Goal: Task Accomplishment & Management: Manage account settings

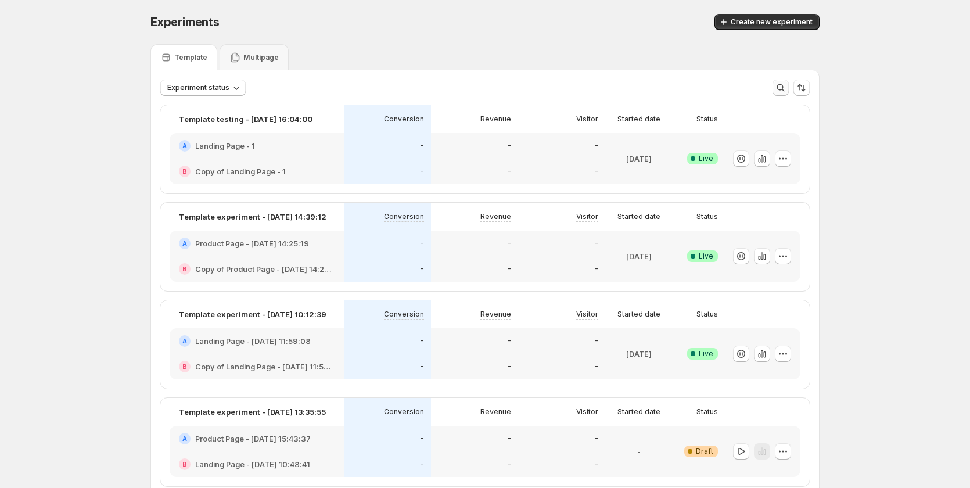
click at [786, 85] on icon "button" at bounding box center [781, 88] width 12 height 12
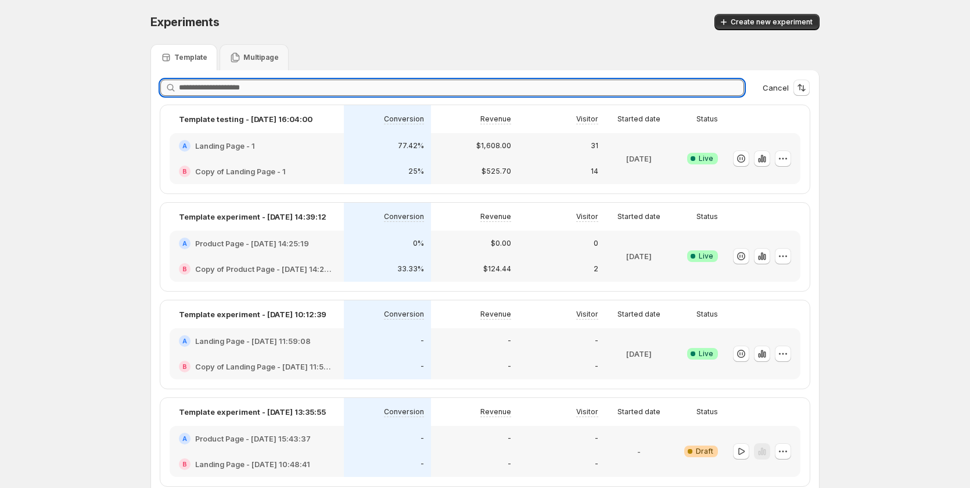
click at [328, 87] on input "text" at bounding box center [461, 88] width 565 height 16
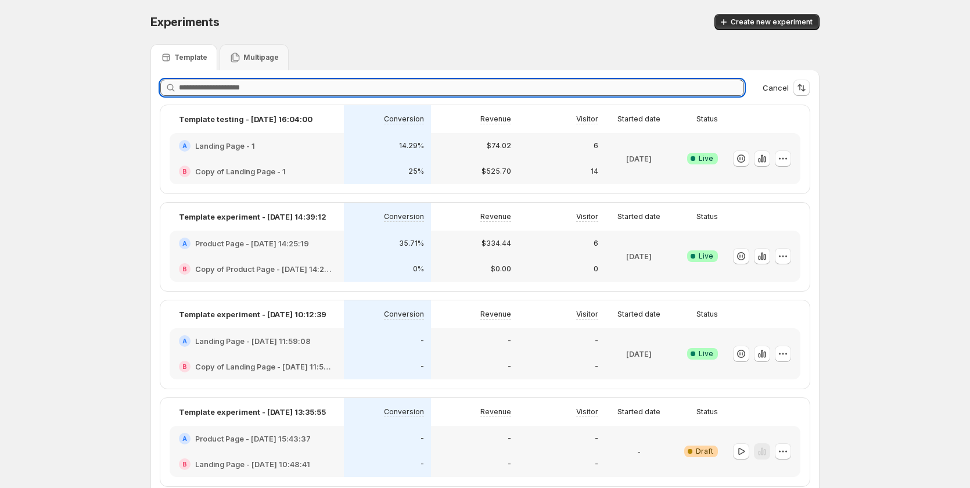
click at [328, 87] on input "text" at bounding box center [461, 88] width 565 height 16
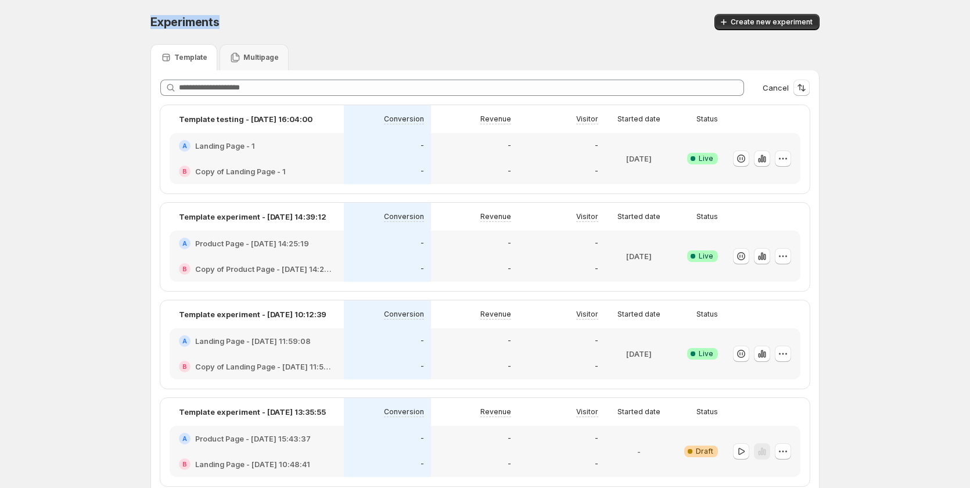
drag, startPoint x: 238, startPoint y: 19, endPoint x: 143, endPoint y: 18, distance: 94.7
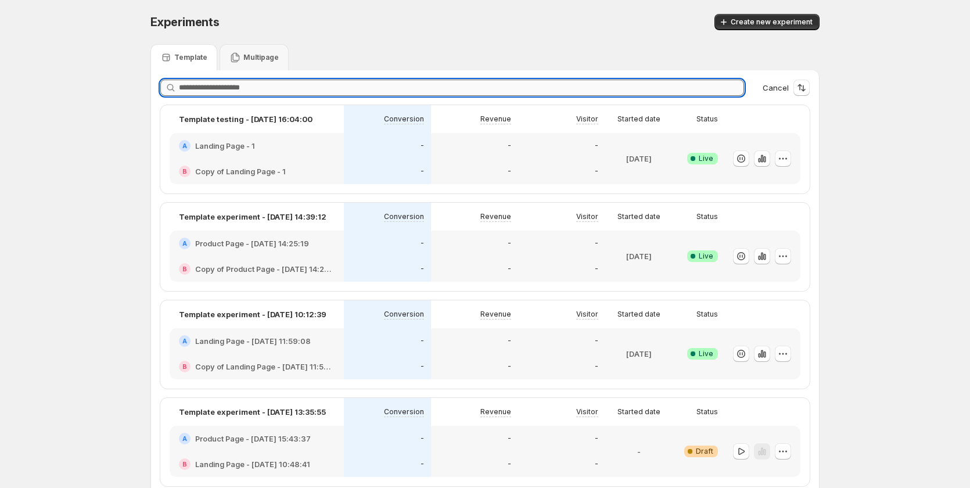
click at [224, 92] on input "text" at bounding box center [461, 88] width 565 height 16
paste input "**********"
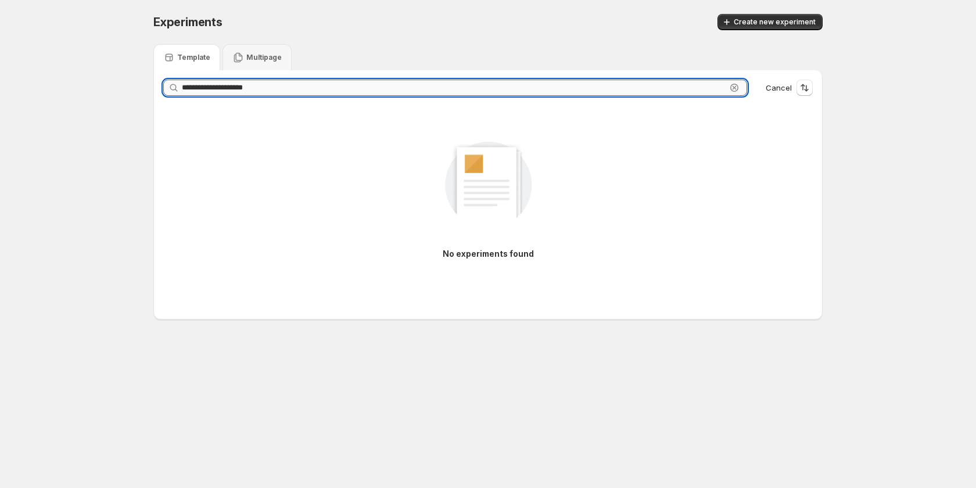
drag, startPoint x: 322, startPoint y: 87, endPoint x: 289, endPoint y: 84, distance: 33.2
click at [289, 84] on input "**********" at bounding box center [454, 88] width 544 height 16
click at [271, 90] on input "**********" at bounding box center [454, 88] width 544 height 16
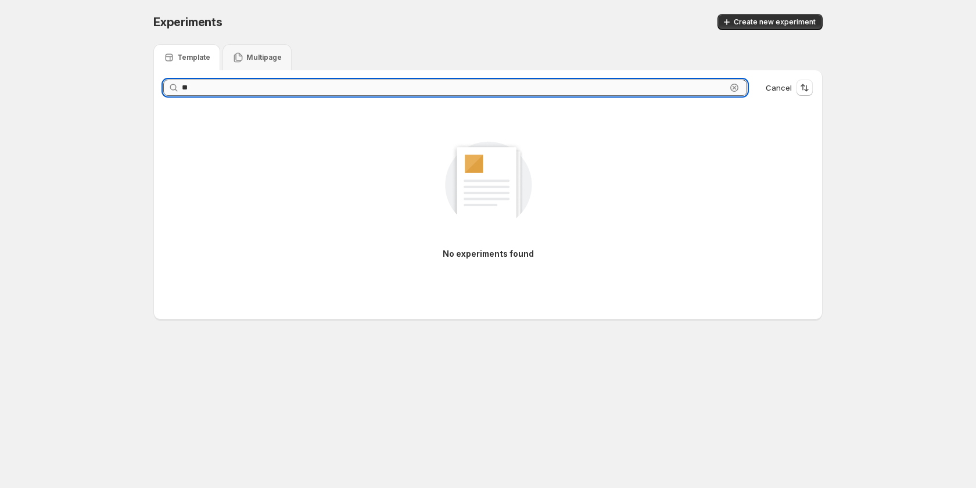
type input "*"
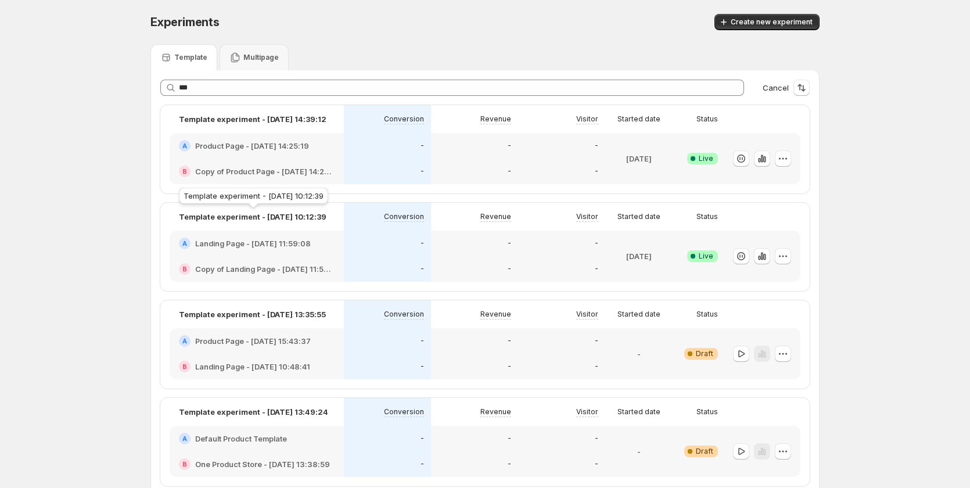
drag, startPoint x: 330, startPoint y: 218, endPoint x: 266, endPoint y: 220, distance: 64.5
click at [266, 220] on div "Template experiment - [DATE] 10:12:39" at bounding box center [257, 217] width 156 height 14
copy p "[DATE] 10:12:39"
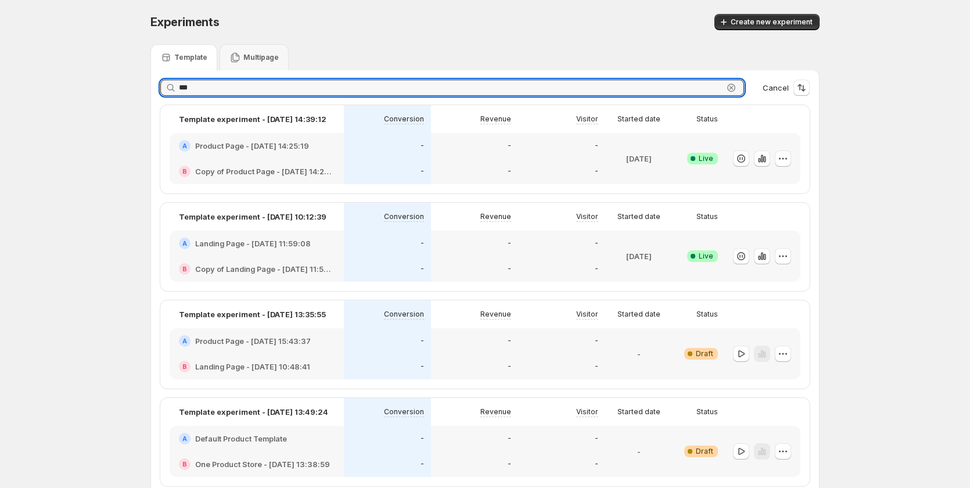
drag, startPoint x: 210, startPoint y: 87, endPoint x: 177, endPoint y: 84, distance: 32.6
click at [177, 84] on div "*** Clear" at bounding box center [452, 88] width 584 height 16
paste input "**********"
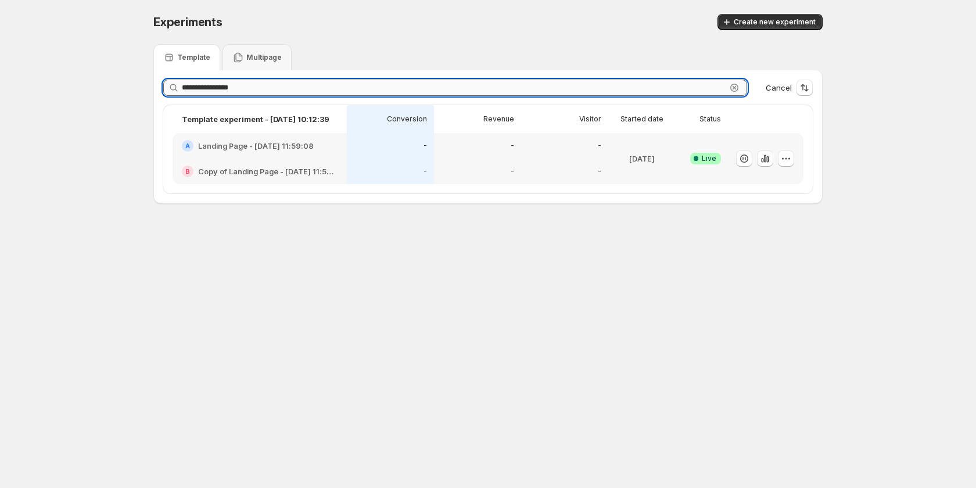
drag, startPoint x: 209, startPoint y: 88, endPoint x: 312, endPoint y: 87, distance: 103.4
click at [312, 87] on input "**********" at bounding box center [454, 88] width 544 height 16
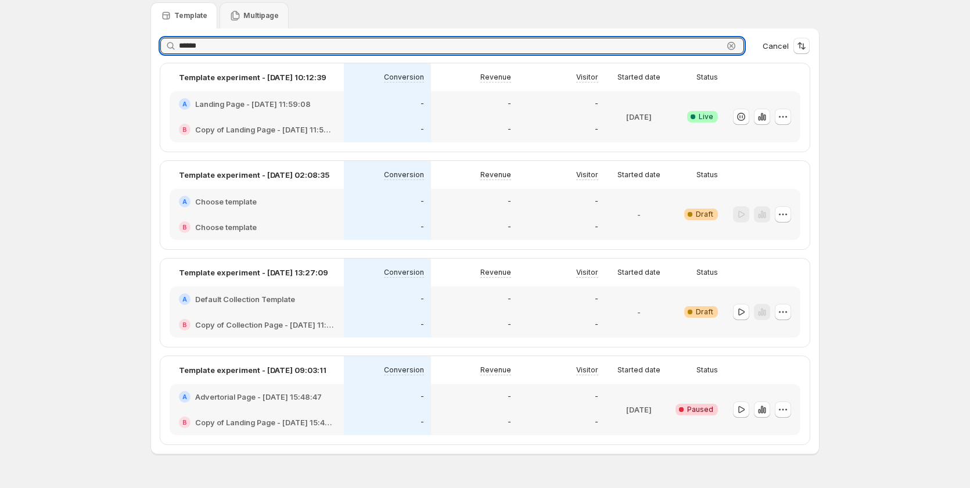
scroll to position [71, 0]
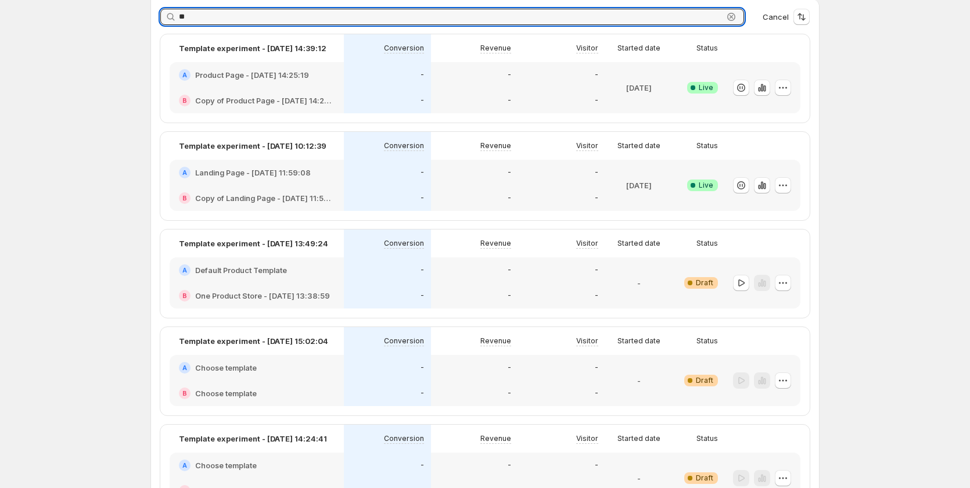
type input "*"
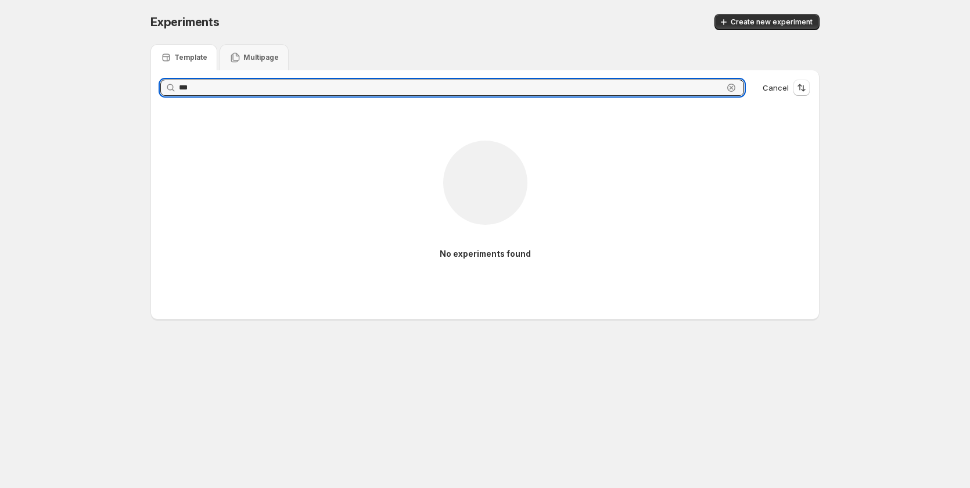
scroll to position [0, 0]
type input "*"
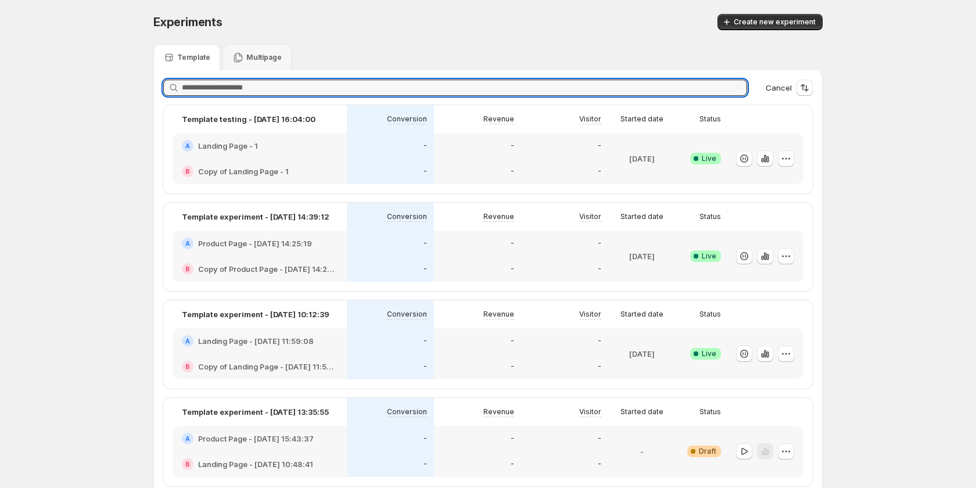
type input "*"
type input "******"
click at [237, 83] on input "******" at bounding box center [451, 88] width 544 height 16
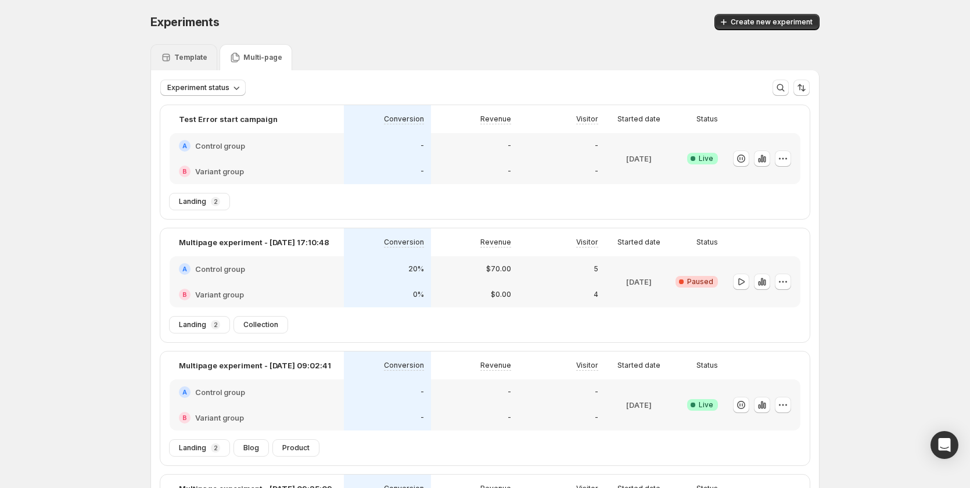
click at [196, 60] on p "Template" at bounding box center [190, 57] width 33 height 9
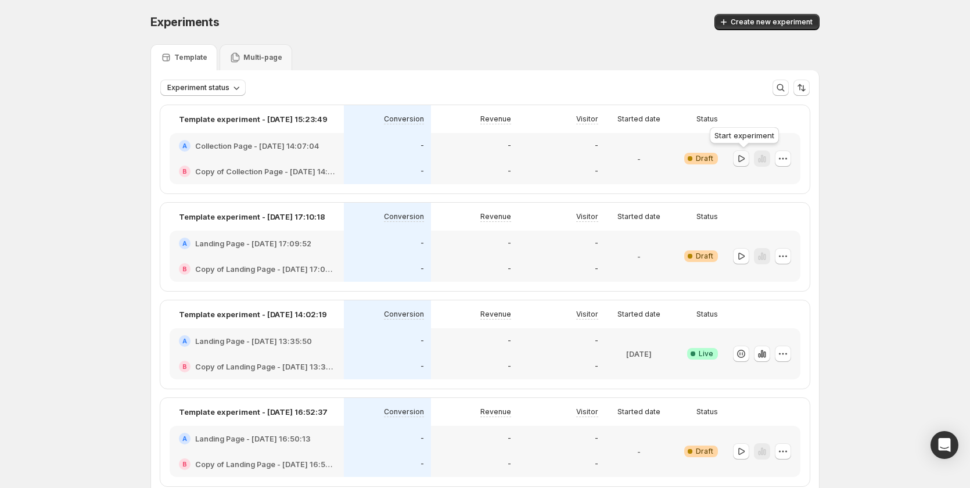
click at [743, 160] on icon "button" at bounding box center [741, 159] width 12 height 12
click at [747, 160] on icon "button" at bounding box center [741, 159] width 12 height 12
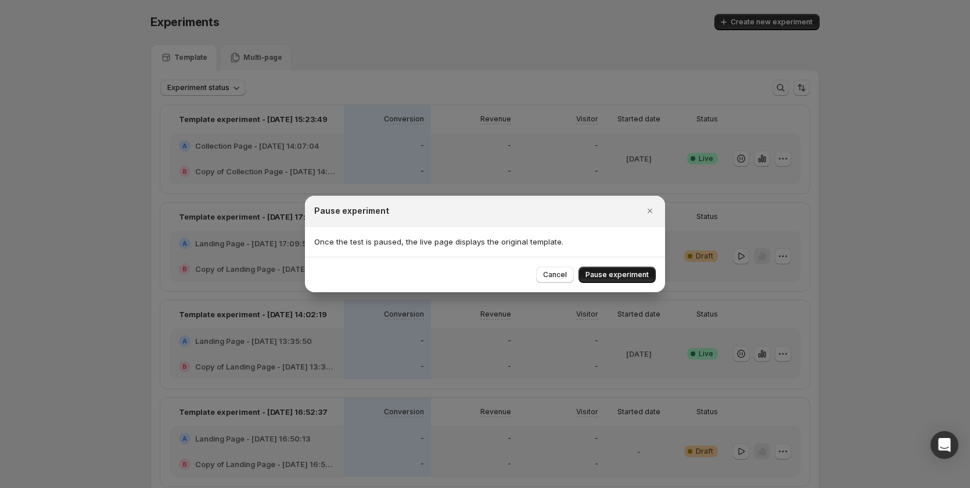
click at [603, 271] on span "Pause experiment" at bounding box center [616, 274] width 63 height 9
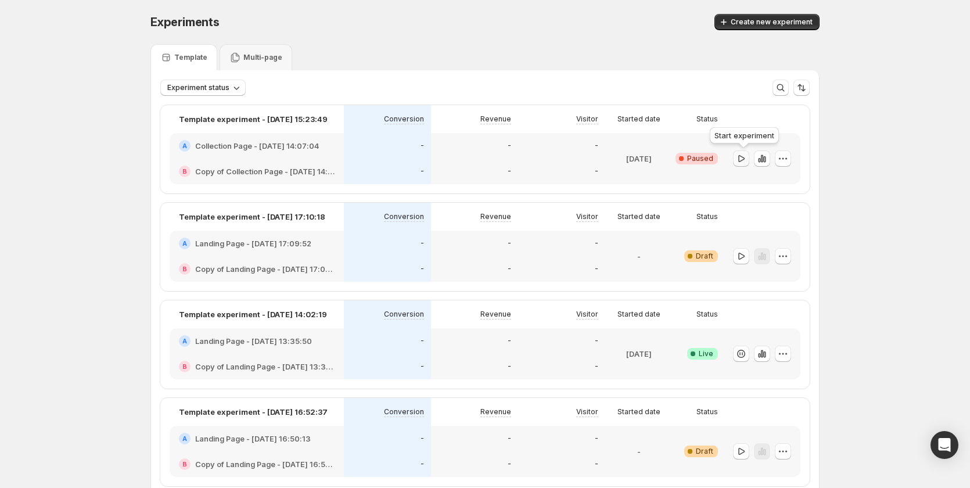
click at [742, 156] on icon "button" at bounding box center [741, 157] width 6 height 7
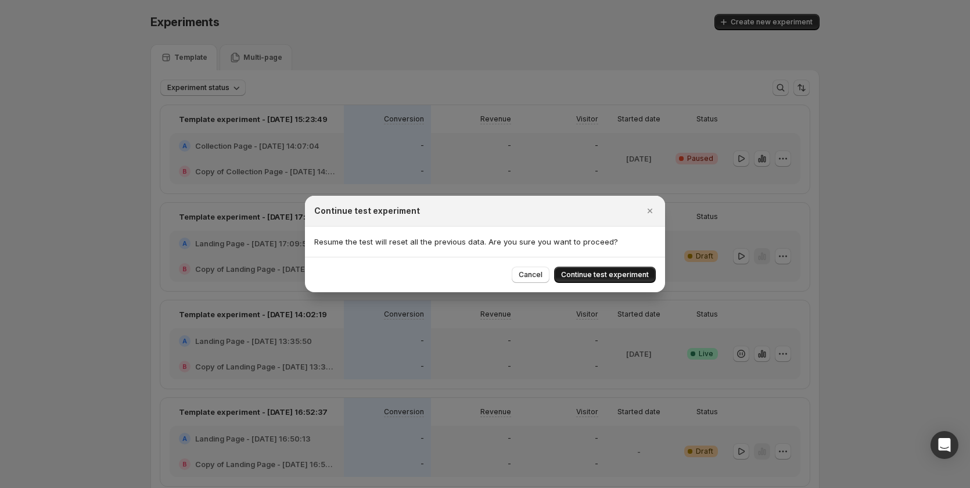
click at [611, 273] on span "Continue test experiment" at bounding box center [605, 274] width 88 height 9
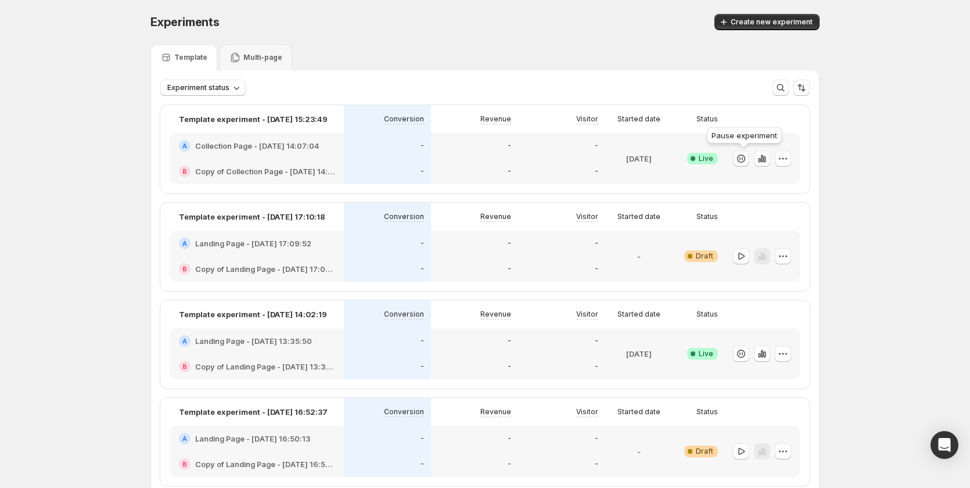
click at [747, 158] on icon "button" at bounding box center [741, 159] width 12 height 12
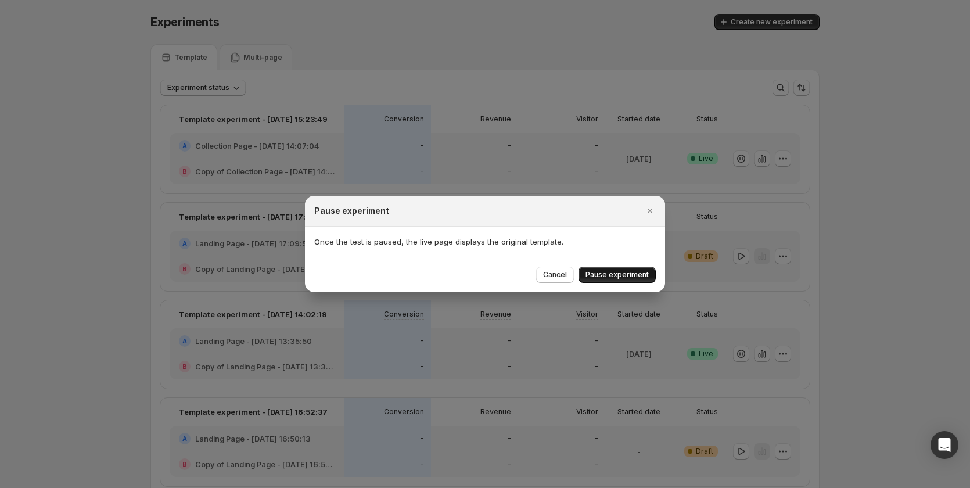
click at [624, 269] on button "Pause experiment" at bounding box center [616, 275] width 77 height 16
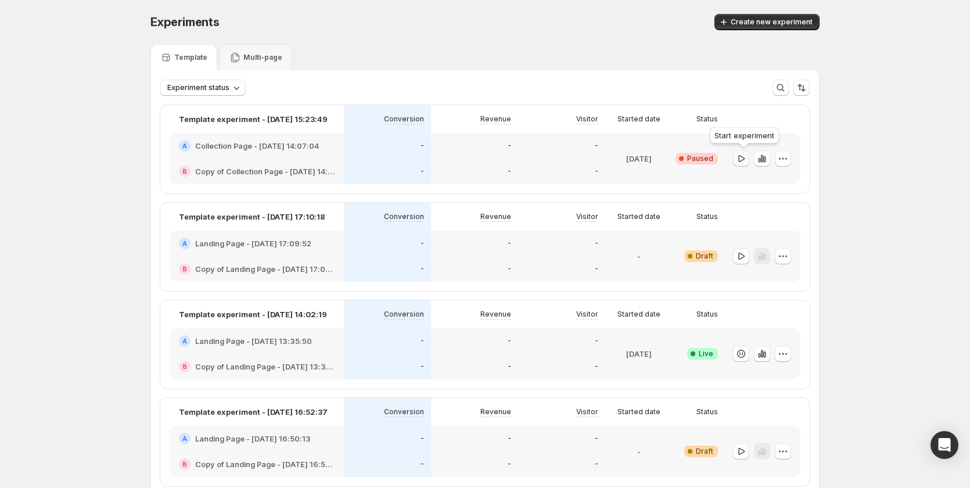
click at [746, 161] on icon "button" at bounding box center [741, 159] width 12 height 12
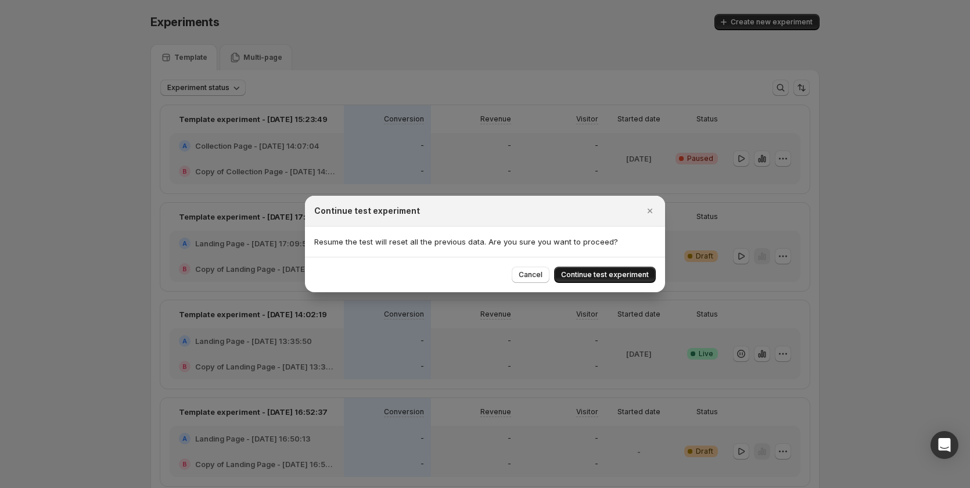
click at [606, 272] on span "Continue test experiment" at bounding box center [605, 274] width 88 height 9
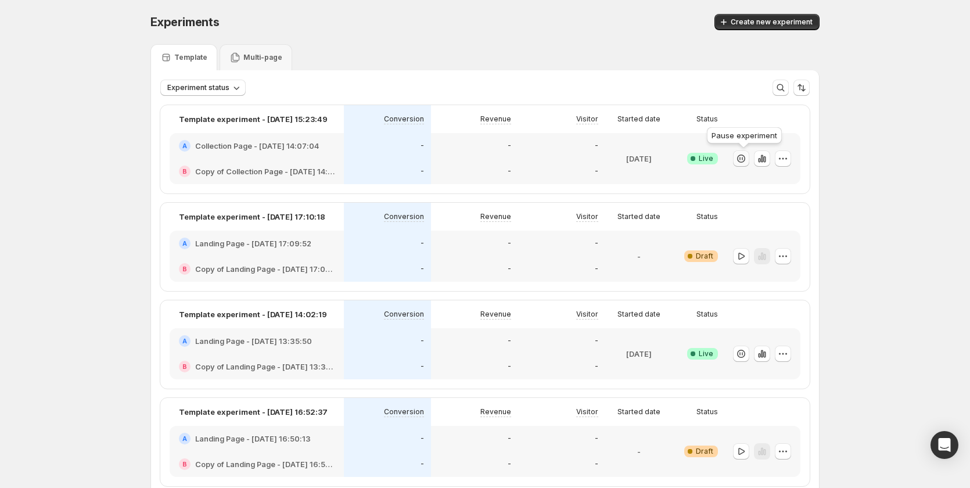
click at [739, 159] on icon "button" at bounding box center [741, 159] width 12 height 12
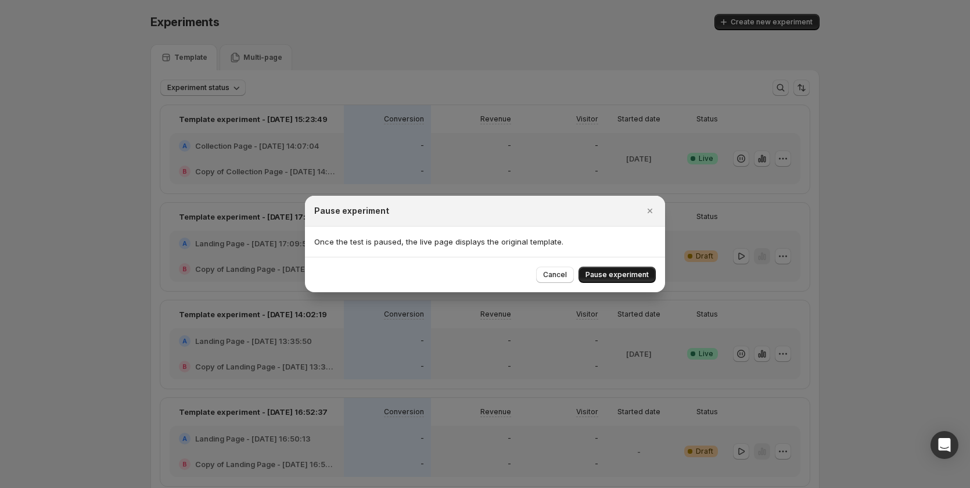
click at [605, 269] on button "Pause experiment" at bounding box center [616, 275] width 77 height 16
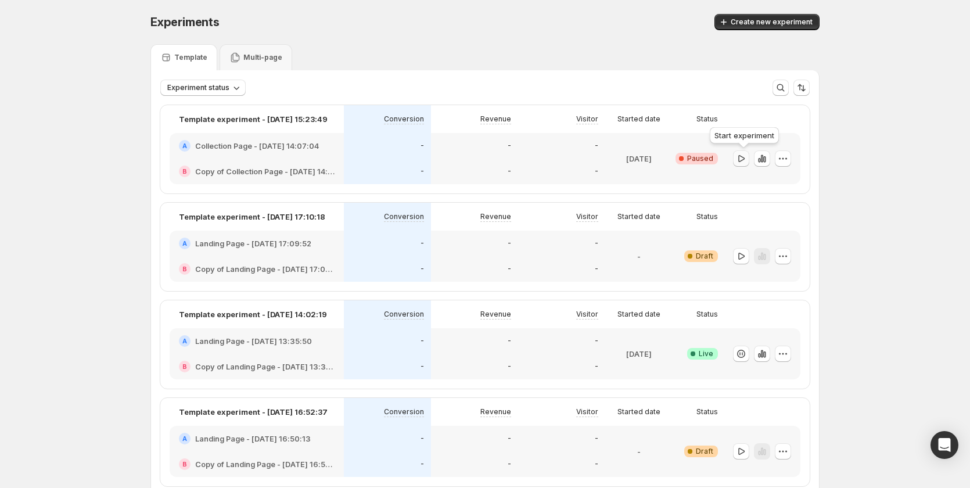
click at [747, 156] on icon "button" at bounding box center [741, 159] width 12 height 12
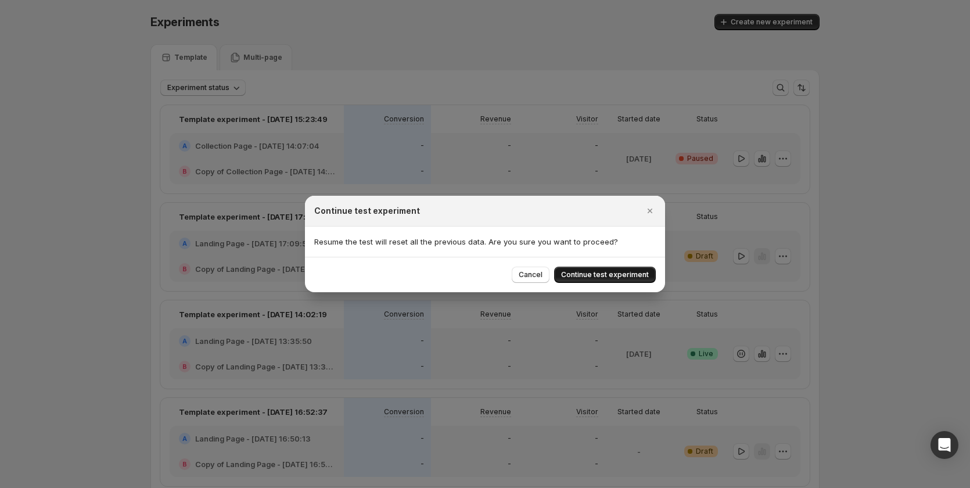
click at [617, 274] on span "Continue test experiment" at bounding box center [605, 274] width 88 height 9
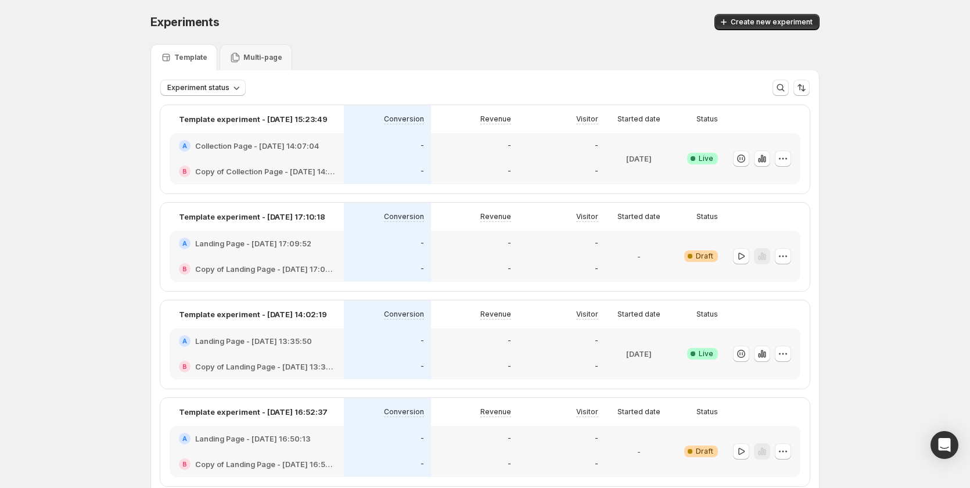
click at [451, 144] on div "-" at bounding box center [474, 146] width 73 height 12
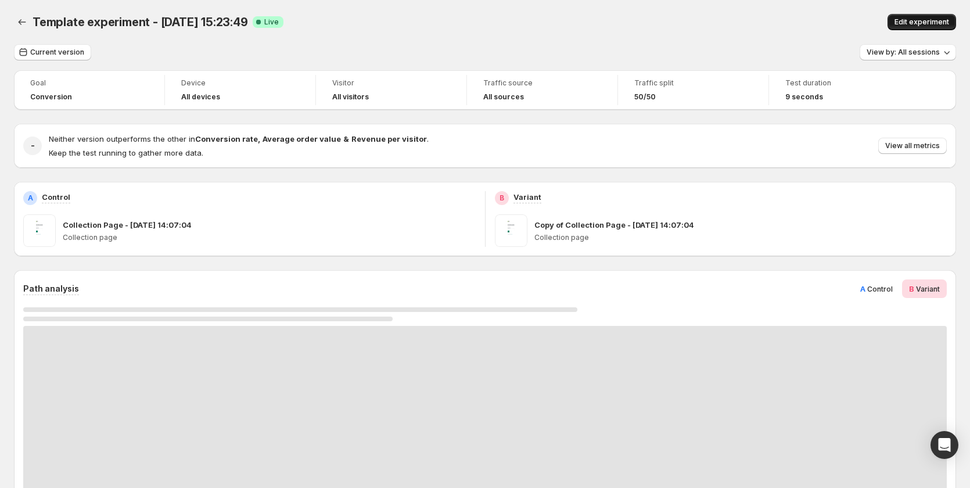
click at [915, 23] on span "Edit experiment" at bounding box center [921, 21] width 55 height 9
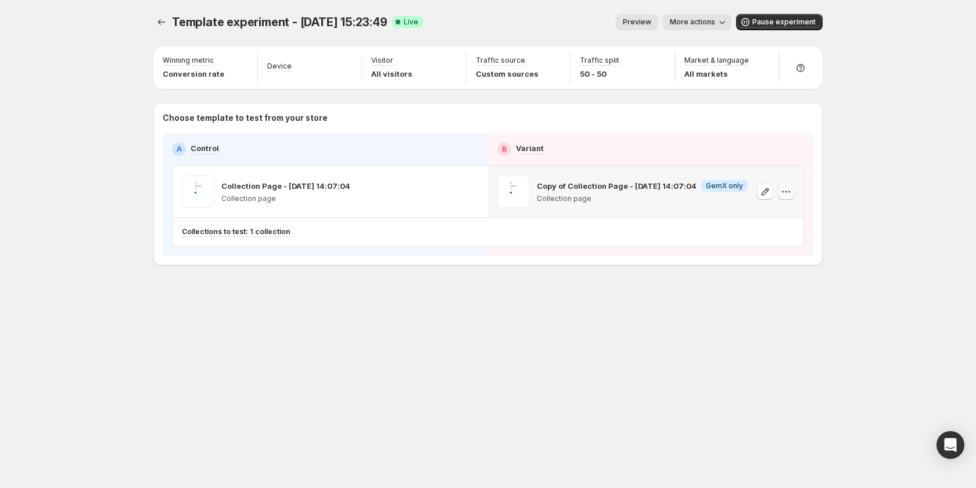
click at [790, 188] on icon "button" at bounding box center [786, 192] width 12 height 12
drag, startPoint x: 560, startPoint y: 247, endPoint x: 700, endPoint y: 80, distance: 218.9
click at [560, 246] on div "A Control B Variant Collection Page - Sep 8, 14:07:04 Collection page Copy of C…" at bounding box center [488, 194] width 650 height 123
click at [763, 21] on span "Pause experiment" at bounding box center [783, 21] width 63 height 9
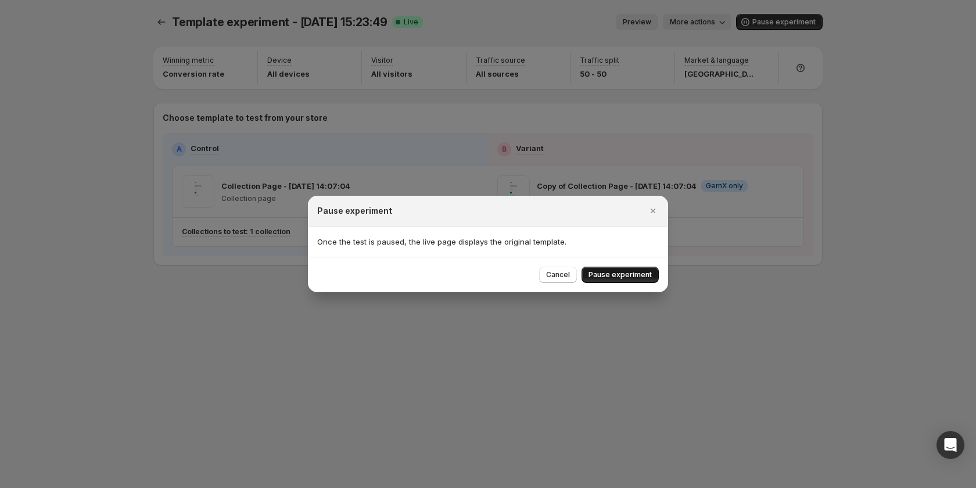
click at [623, 277] on span "Pause experiment" at bounding box center [619, 274] width 63 height 9
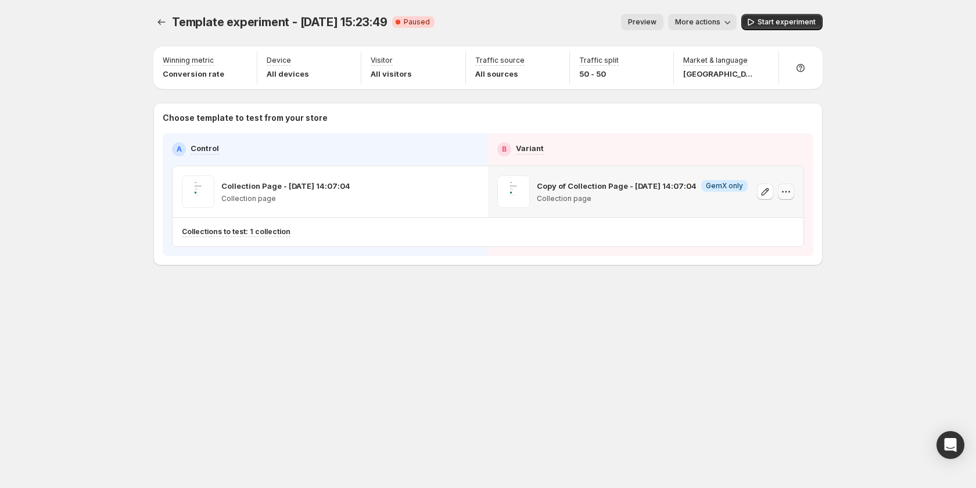
click at [788, 190] on icon "button" at bounding box center [786, 192] width 12 height 12
click at [785, 264] on span "Remove template" at bounding box center [786, 265] width 63 height 9
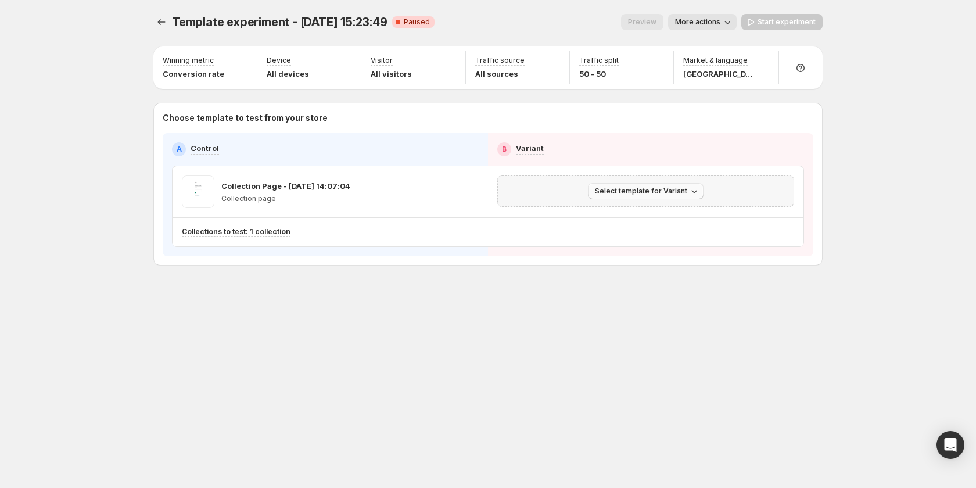
click at [667, 192] on span "Select template for Variant" at bounding box center [641, 190] width 92 height 9
click at [656, 234] on span "Create Variant based on Control" at bounding box center [647, 235] width 118 height 9
click at [157, 17] on icon "Experiments" at bounding box center [162, 22] width 12 height 12
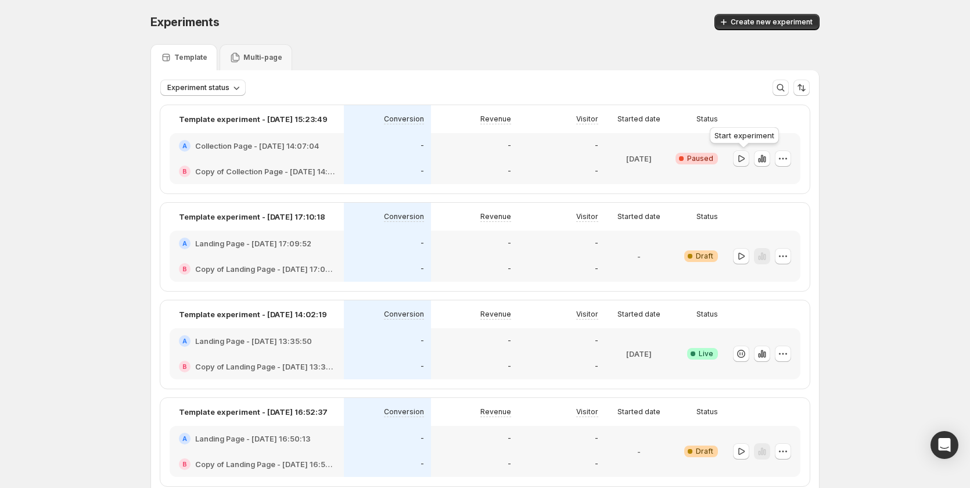
click at [743, 157] on icon "button" at bounding box center [741, 159] width 12 height 12
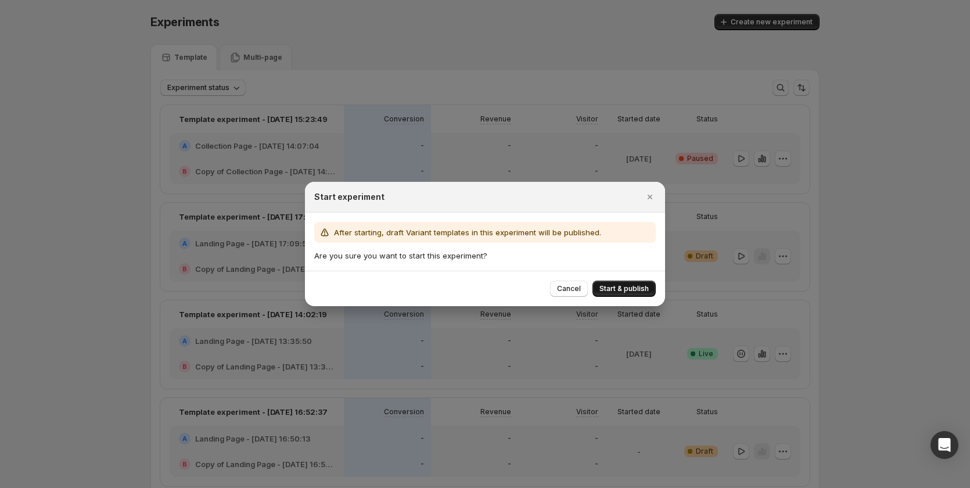
click at [625, 286] on span "Start & publish" at bounding box center [623, 288] width 49 height 9
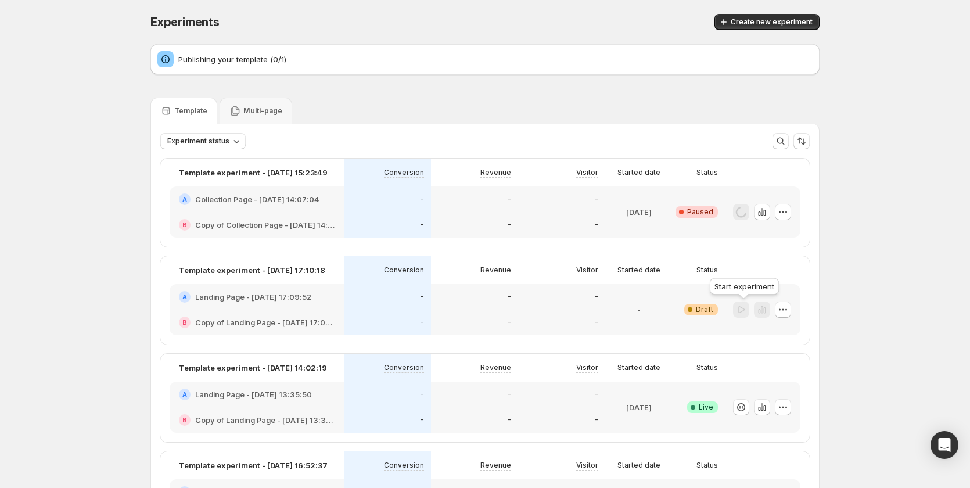
click at [746, 312] on div at bounding box center [741, 309] width 16 height 17
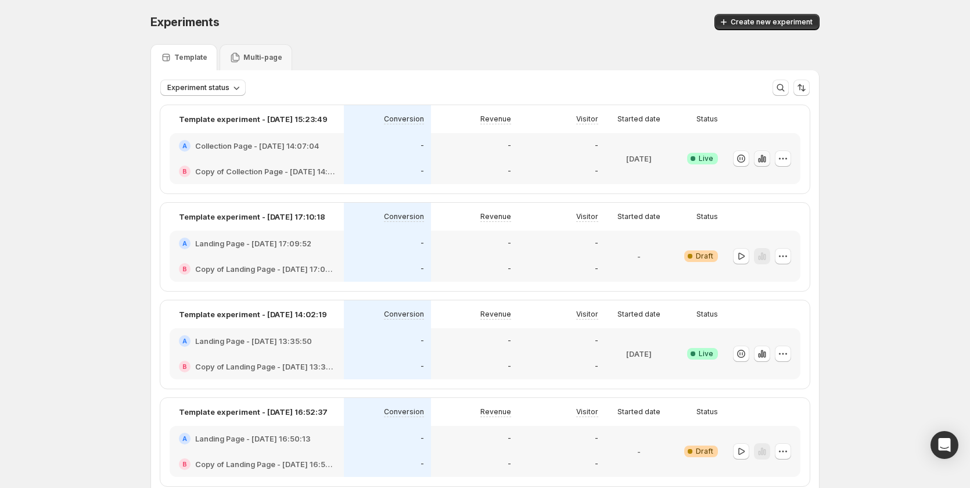
click at [760, 160] on icon "button" at bounding box center [762, 159] width 12 height 12
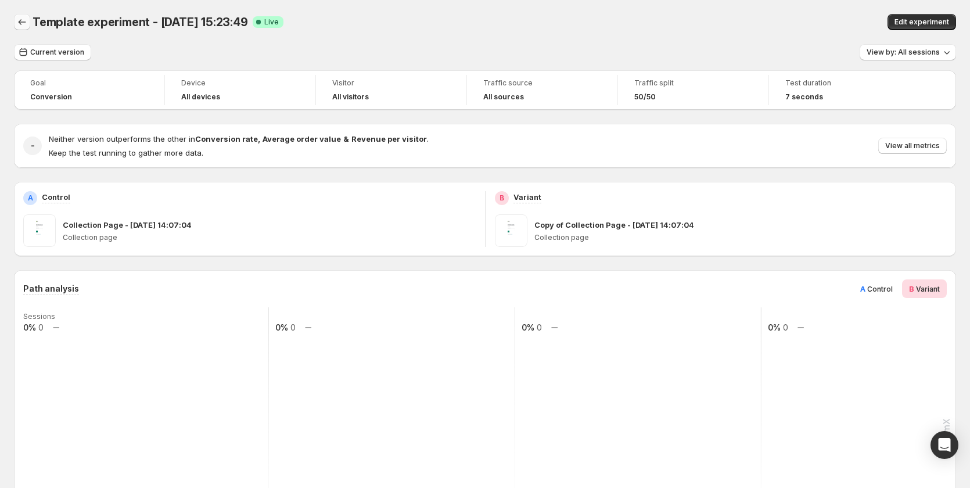
click at [17, 28] on button "Back" at bounding box center [22, 22] width 16 height 16
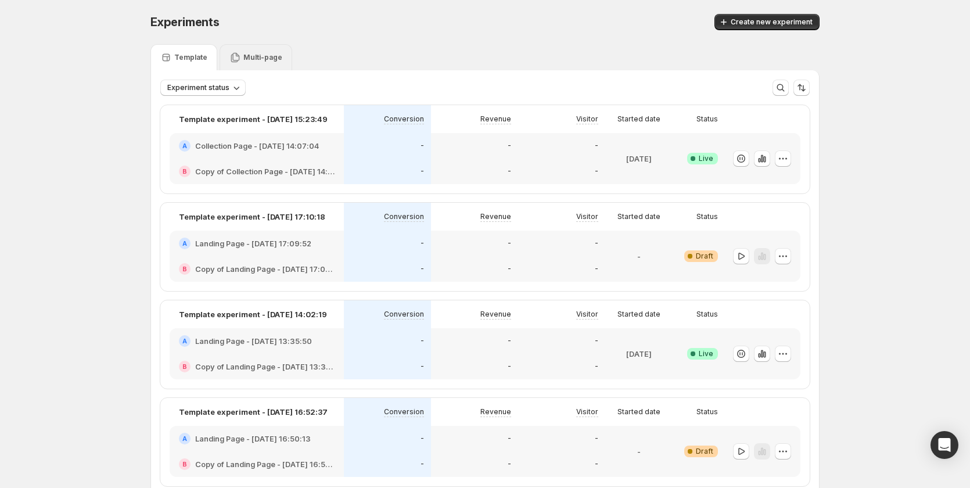
click at [259, 63] on div "Multi-page" at bounding box center [256, 57] width 73 height 26
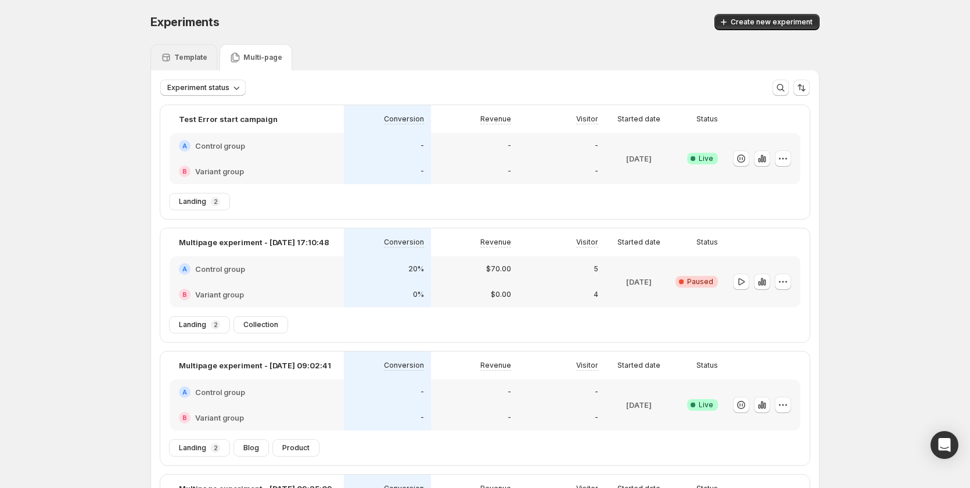
click at [189, 57] on p "Template" at bounding box center [190, 57] width 33 height 9
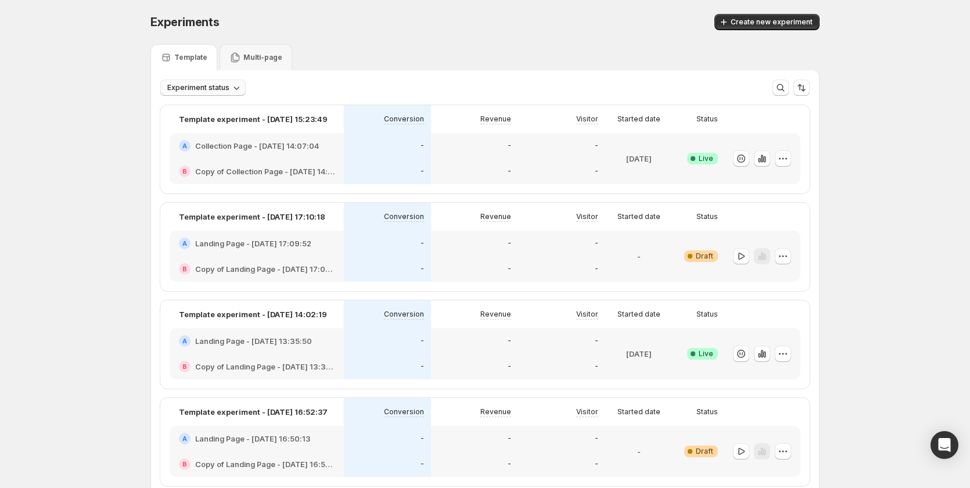
click at [199, 86] on span "Experiment status" at bounding box center [198, 87] width 62 height 9
click at [188, 169] on p "Ended" at bounding box center [193, 167] width 23 height 12
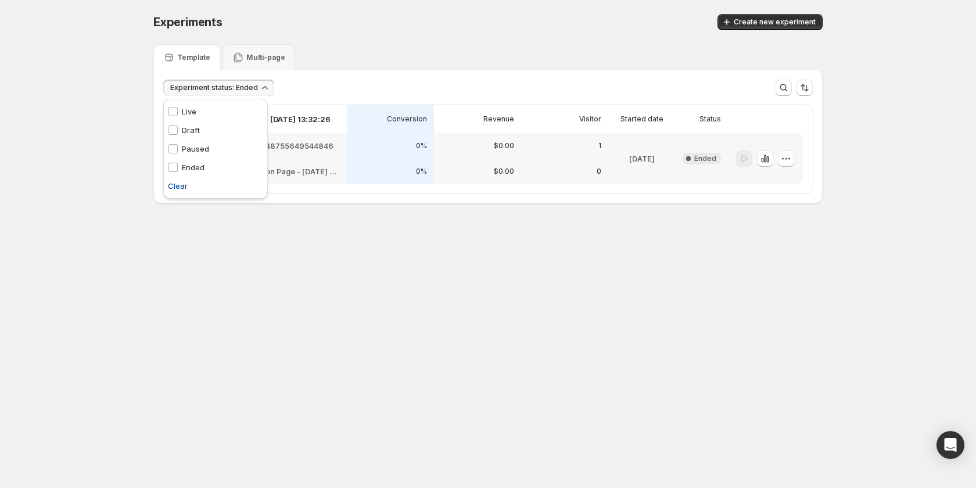
click at [178, 182] on span "Clear" at bounding box center [178, 186] width 20 height 12
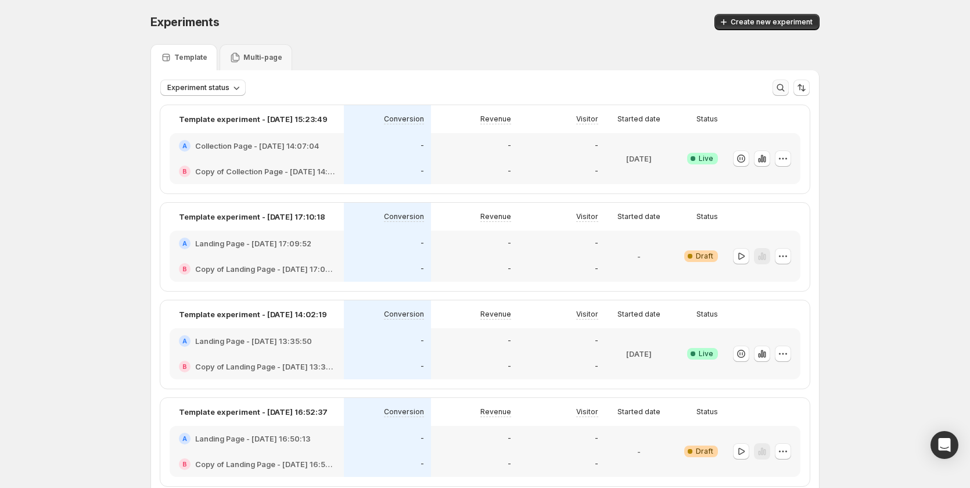
click at [786, 89] on icon "button" at bounding box center [781, 88] width 12 height 12
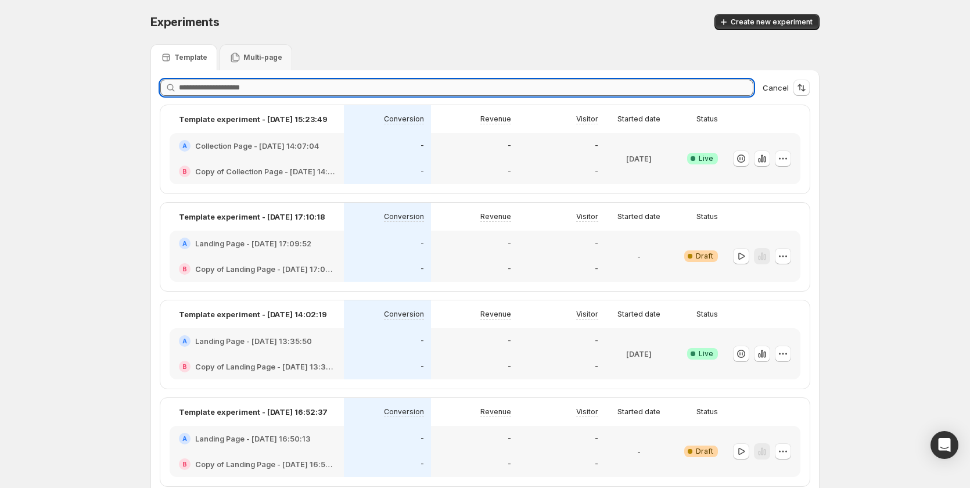
click at [559, 90] on input "text" at bounding box center [466, 88] width 574 height 16
click at [540, 52] on div "Template Multi-page" at bounding box center [484, 57] width 669 height 26
click at [444, 83] on input "text" at bounding box center [466, 88] width 574 height 16
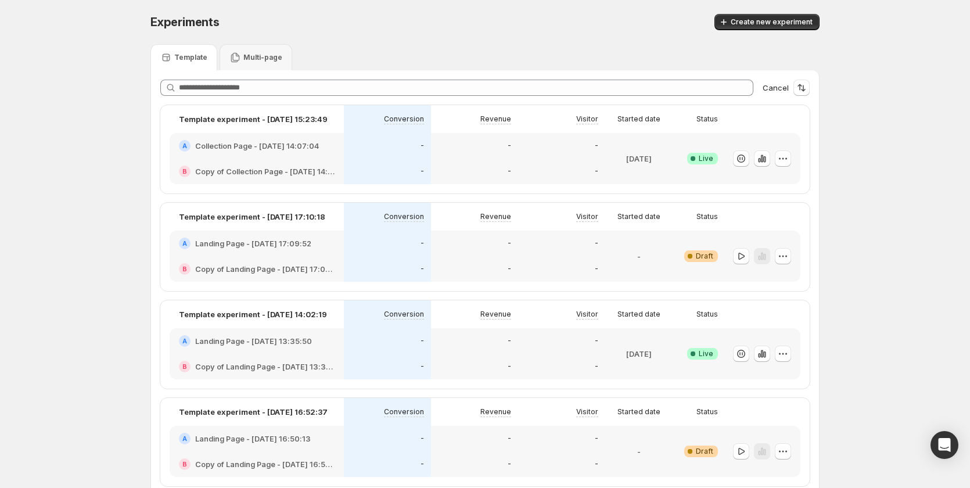
click at [779, 87] on span "Cancel" at bounding box center [775, 88] width 26 height 12
